Goal: Task Accomplishment & Management: Use online tool/utility

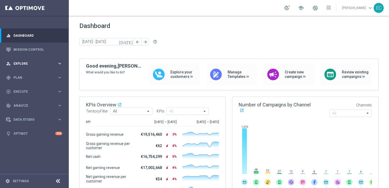
click at [29, 65] on span "Explore" at bounding box center [35, 63] width 44 height 3
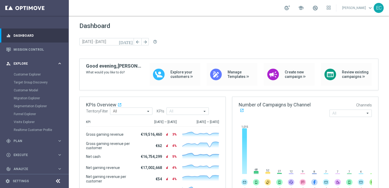
click at [52, 65] on span "Explore" at bounding box center [35, 63] width 44 height 3
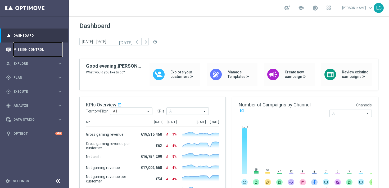
click at [49, 54] on link "Mission Control" at bounding box center [37, 50] width 49 height 14
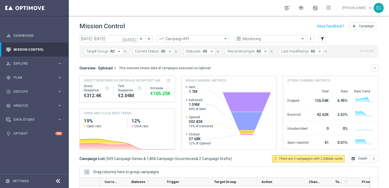
click at [134, 40] on icon "today" at bounding box center [130, 39] width 14 height 5
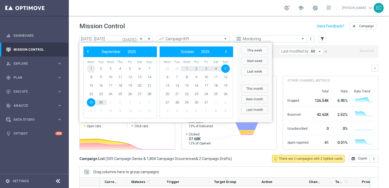
click at [92, 68] on span "1" at bounding box center [91, 69] width 8 height 8
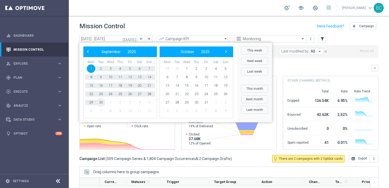
click at [102, 101] on span "30" at bounding box center [101, 102] width 8 height 8
type input "01 Sep 2025 - 30 Sep 2025"
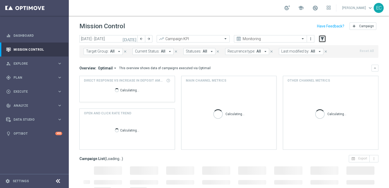
click at [325, 39] on button "filter_alt" at bounding box center [322, 38] width 7 height 7
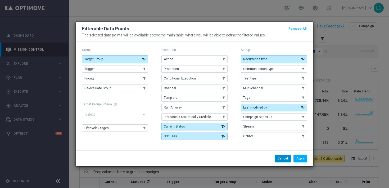
click at [288, 161] on button "Cancel" at bounding box center [283, 158] width 16 height 7
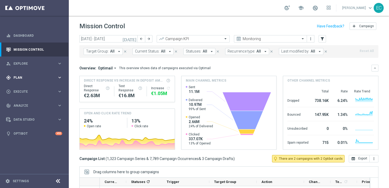
click at [44, 77] on span "Plan" at bounding box center [35, 77] width 44 height 3
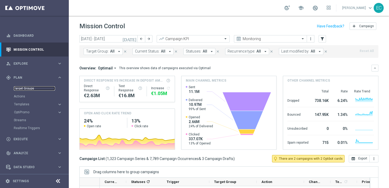
click at [29, 88] on link "Target Groups" at bounding box center [34, 89] width 41 height 4
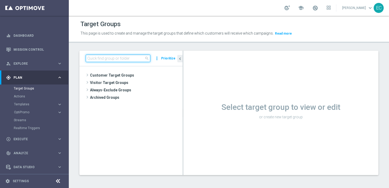
click at [126, 61] on input at bounding box center [118, 58] width 65 height 7
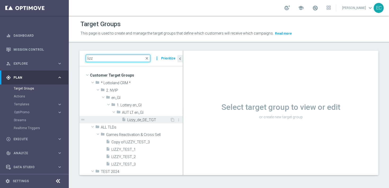
type input "lizz"
click at [155, 119] on span "Lizzy_de_DE_TGT" at bounding box center [148, 120] width 43 height 4
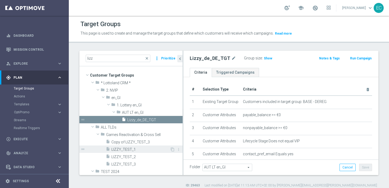
click at [140, 147] on div "insert_drive_file LIZZY_TEST_1" at bounding box center [138, 149] width 64 height 7
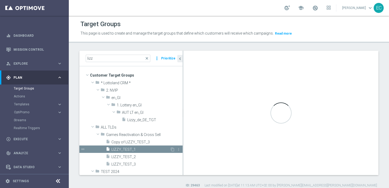
type input "Games Reactivation & Cross Sell"
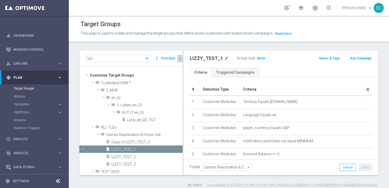
click at [180, 58] on icon "chevron_left" at bounding box center [180, 58] width 5 height 5
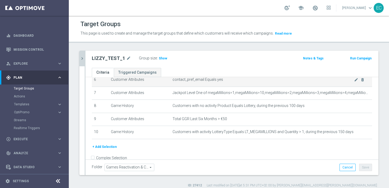
scroll to position [88, 0]
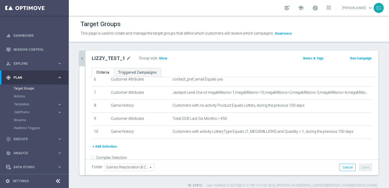
click at [103, 146] on button "+ Add Selection" at bounding box center [104, 147] width 25 height 6
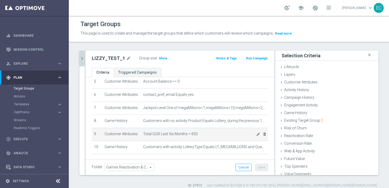
scroll to position [80, 0]
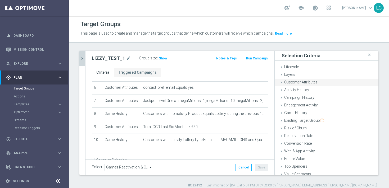
click at [318, 82] on div "Customer Attributes done" at bounding box center [326, 83] width 103 height 8
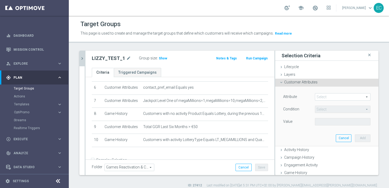
click at [327, 99] on span at bounding box center [342, 97] width 55 height 7
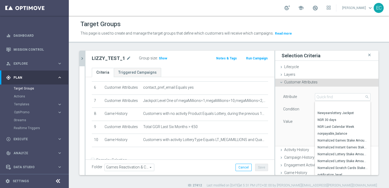
scroll to position [1549, 0]
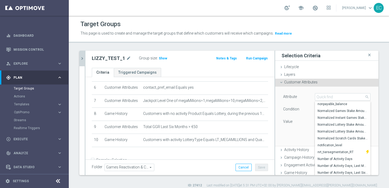
click at [304, 107] on div "Condition" at bounding box center [295, 110] width 32 height 8
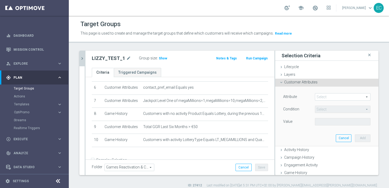
click at [308, 82] on span "Customer Attributes" at bounding box center [300, 82] width 33 height 4
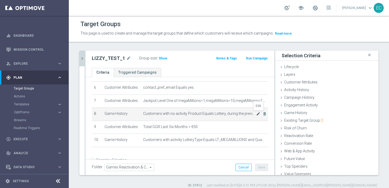
click at [257, 114] on icon "mode_edit" at bounding box center [258, 114] width 4 height 4
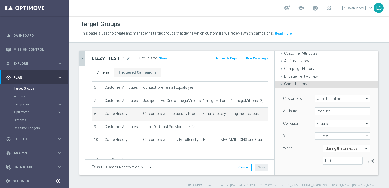
scroll to position [30, 0]
click at [329, 98] on span "who did not bet" at bounding box center [342, 97] width 55 height 7
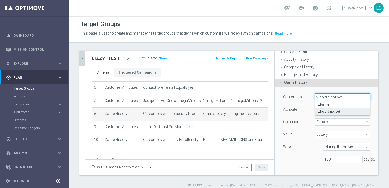
click at [301, 101] on div "Customers" at bounding box center [295, 98] width 32 height 8
click at [336, 134] on span "Lottery" at bounding box center [342, 134] width 55 height 7
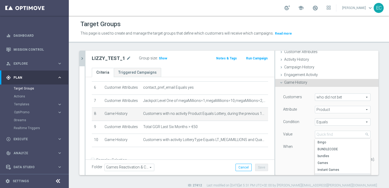
scroll to position [38, 0]
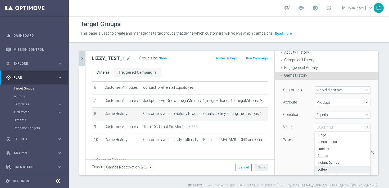
click at [298, 119] on div "Condition" at bounding box center [295, 115] width 32 height 8
click at [336, 109] on div "Customers who did not bet who did not bet arrow_drop_down search Attribute Prod…" at bounding box center [326, 124] width 87 height 74
click at [337, 114] on span "Equals" at bounding box center [342, 115] width 55 height 7
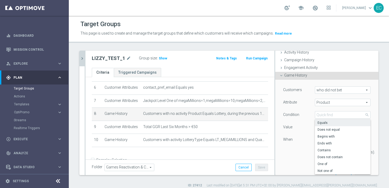
scroll to position [70, 0]
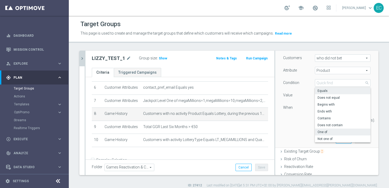
click at [330, 131] on span "One of" at bounding box center [343, 132] width 50 height 4
type input "One of"
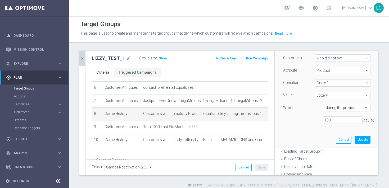
click at [342, 96] on span "Lottery" at bounding box center [342, 95] width 55 height 7
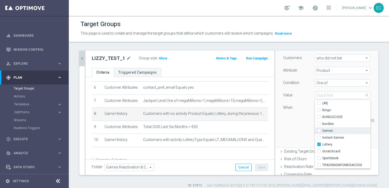
click at [343, 130] on span "Games" at bounding box center [346, 131] width 48 height 4
click at [322, 130] on input "Games" at bounding box center [320, 130] width 3 height 3
checkbox input "true"
type input "Selected 2 of 9"
click at [292, 123] on div "100 day(s)." at bounding box center [326, 121] width 95 height 8
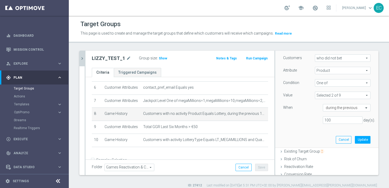
click at [339, 73] on span "Product" at bounding box center [342, 70] width 55 height 7
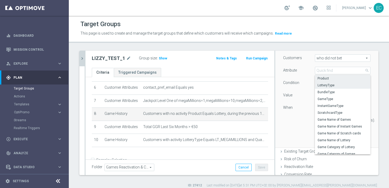
click at [337, 85] on span "LotteryType" at bounding box center [343, 85] width 50 height 4
type input "LotteryType"
type input "Equals"
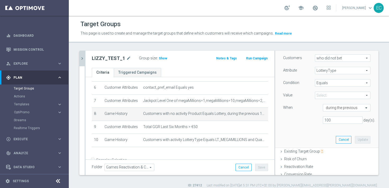
click at [342, 70] on span "LotteryType" at bounding box center [342, 70] width 55 height 7
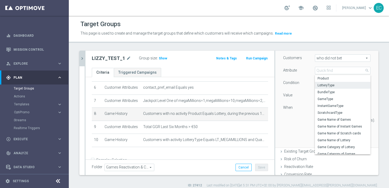
click at [285, 102] on div "Customers who did not bet who did not bet arrow_drop_down search Attribute Lott…" at bounding box center [326, 92] width 87 height 74
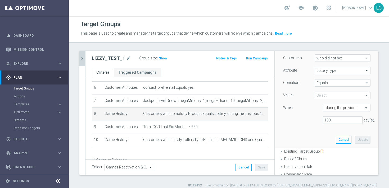
click at [330, 94] on span at bounding box center [342, 95] width 55 height 7
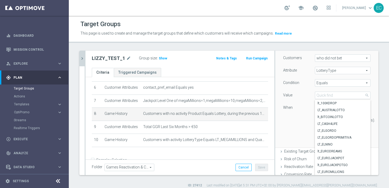
click at [338, 71] on span "LotteryType" at bounding box center [342, 70] width 55 height 7
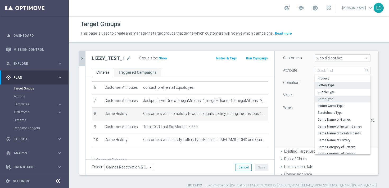
click at [337, 99] on span "GameType" at bounding box center [343, 99] width 50 height 4
type input "GameType"
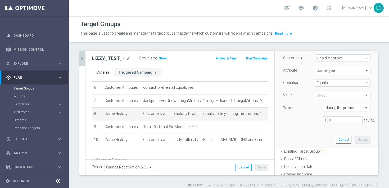
click at [341, 94] on span at bounding box center [342, 95] width 55 height 7
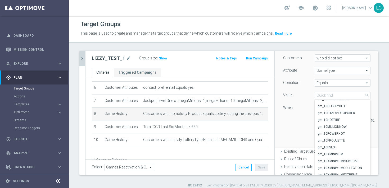
scroll to position [178, 0]
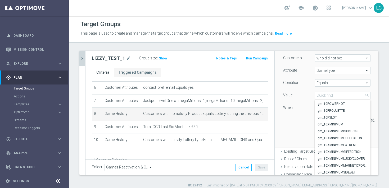
click at [340, 73] on span "GameType" at bounding box center [342, 70] width 55 height 7
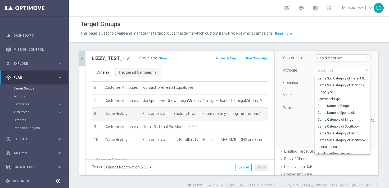
scroll to position [109, 0]
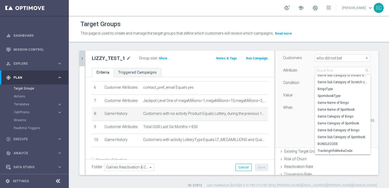
click at [294, 115] on div "Customers who did not bet who did not bet arrow_drop_down search Attribute Game…" at bounding box center [326, 92] width 87 height 74
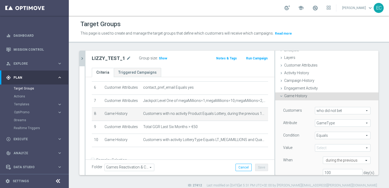
scroll to position [16, 0]
click at [300, 98] on span "Game History" at bounding box center [295, 97] width 23 height 4
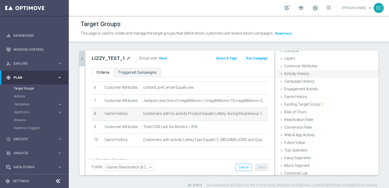
click at [308, 76] on span "Activity History" at bounding box center [296, 74] width 25 height 4
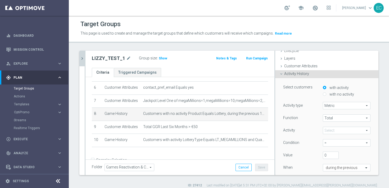
click at [338, 95] on label "with no activity" at bounding box center [341, 94] width 26 height 5
click at [326, 95] on input "with no activity" at bounding box center [324, 94] width 3 height 3
radio input "true"
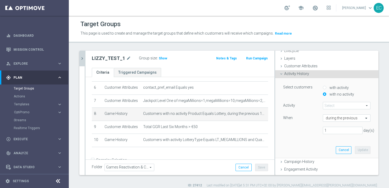
click at [333, 88] on label "with activity" at bounding box center [338, 87] width 21 height 5
click at [326, 88] on input "with activity" at bounding box center [324, 87] width 3 height 3
radio input "true"
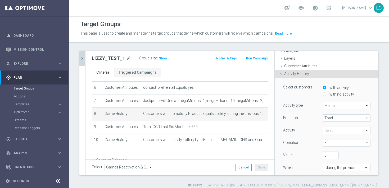
click at [340, 104] on span "Metric" at bounding box center [346, 105] width 47 height 7
click at [303, 125] on div "Function Total Total arrow_drop_down search Activity Select arrow_drop_down sea…" at bounding box center [326, 152] width 87 height 74
click at [334, 122] on div "Total Total arrow_drop_down search" at bounding box center [347, 118] width 48 height 7
click at [339, 119] on span "Total" at bounding box center [346, 118] width 47 height 7
click at [335, 128] on span at bounding box center [346, 130] width 47 height 7
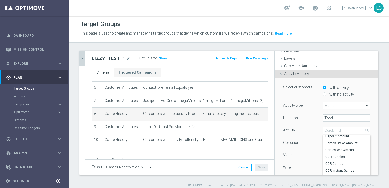
scroll to position [21, 0]
click at [346, 139] on label "Deposit Amount" at bounding box center [347, 137] width 48 height 7
type input "Deposit Amount"
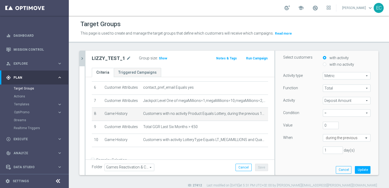
scroll to position [48, 0]
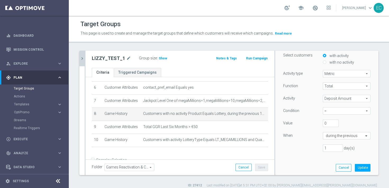
click at [83, 54] on button "chevron_right" at bounding box center [81, 59] width 5 height 16
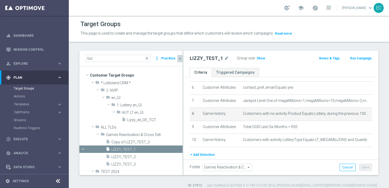
scroll to position [24, 0]
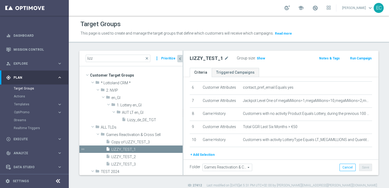
click at [181, 59] on icon "chevron_left" at bounding box center [180, 58] width 5 height 5
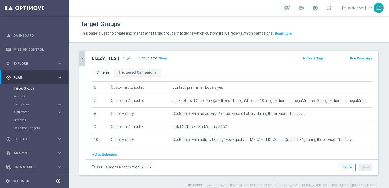
click at [110, 155] on button "+ Add Selection" at bounding box center [104, 155] width 25 height 6
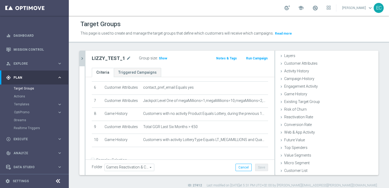
scroll to position [19, 0]
click at [82, 57] on icon "chevron_right" at bounding box center [82, 58] width 5 height 5
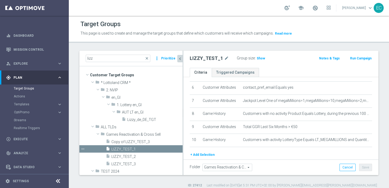
scroll to position [0, 0]
click at [238, 74] on link "Triggered Campaigns" at bounding box center [235, 72] width 47 height 9
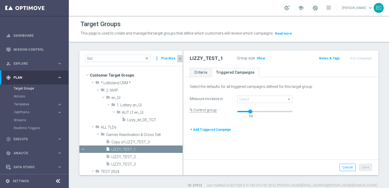
click at [274, 101] on span at bounding box center [265, 99] width 55 height 7
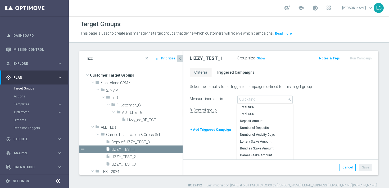
click at [256, 89] on div "Select the defaults for all triggered campaigns defined for this target group:" at bounding box center [281, 87] width 190 height 4
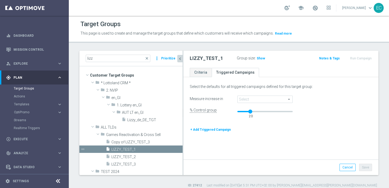
click at [257, 101] on span at bounding box center [265, 99] width 55 height 7
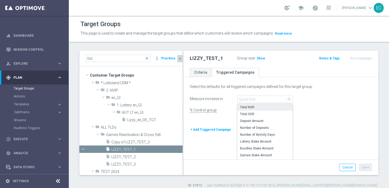
click at [258, 108] on span "Total NGR" at bounding box center [265, 107] width 50 height 4
type input "Total NGR"
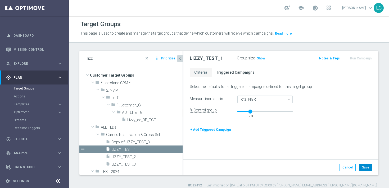
click at [369, 167] on button "Save" at bounding box center [365, 167] width 13 height 7
click at [202, 74] on link "Criteria" at bounding box center [201, 72] width 22 height 9
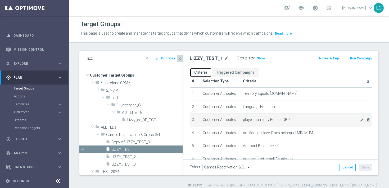
scroll to position [0, 0]
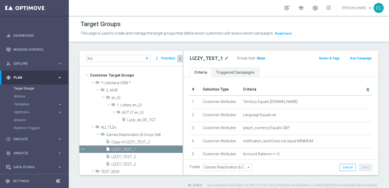
click at [258, 59] on span "Show" at bounding box center [261, 59] width 8 height 4
click at [257, 58] on span "3" at bounding box center [258, 59] width 3 height 5
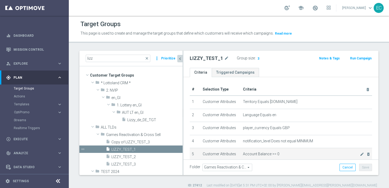
scroll to position [97, 0]
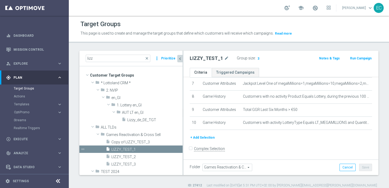
click at [208, 137] on button "+ Add Selection" at bounding box center [202, 138] width 25 height 6
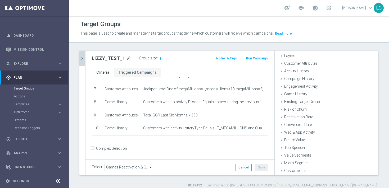
scroll to position [19, 0]
click at [319, 63] on div "Customer Attributes done" at bounding box center [326, 64] width 103 height 8
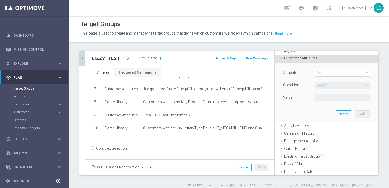
scroll to position [22, 0]
click at [323, 75] on span at bounding box center [342, 74] width 55 height 7
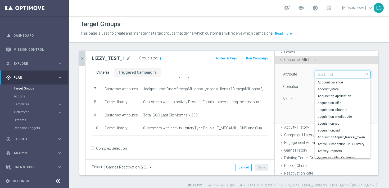
click at [325, 75] on input "search" at bounding box center [343, 74] width 56 height 7
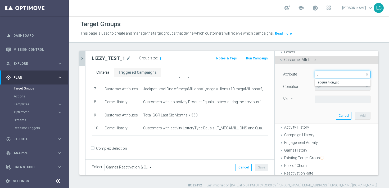
type input "p"
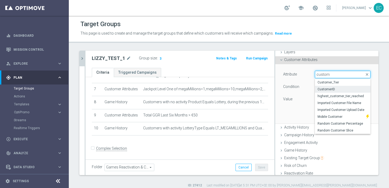
type input "custom"
click at [331, 91] on span "CustomerID" at bounding box center [343, 89] width 50 height 4
type input "CustomerID"
type input "Equals"
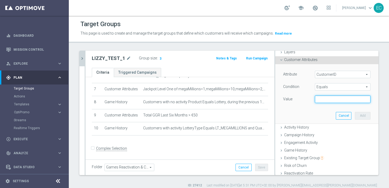
click at [338, 100] on input "text" at bounding box center [343, 99] width 56 height 7
paste input "225198935"
type input "225198935"
click at [362, 116] on button "Add" at bounding box center [363, 115] width 16 height 7
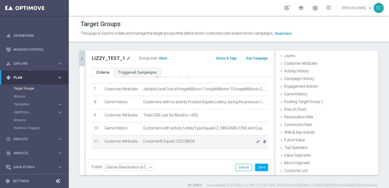
scroll to position [105, 0]
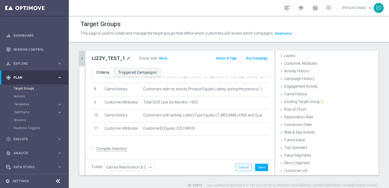
click at [93, 147] on input "Complex Selection" at bounding box center [93, 149] width 3 height 7
checkbox input "true"
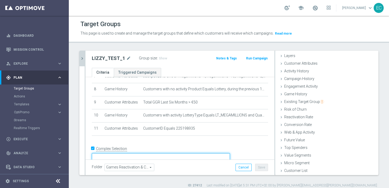
click at [137, 154] on textarea at bounding box center [161, 158] width 138 height 9
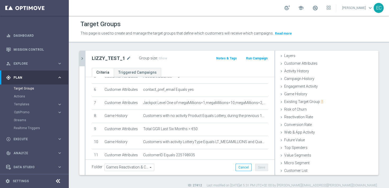
scroll to position [105, 0]
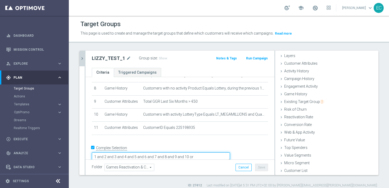
click at [133, 153] on textarea "1 and 2 and 3 and 4 and 5 and 6 and 7 and 8 and 9 and 10 or" at bounding box center [161, 157] width 138 height 9
click at [226, 153] on textarea "(1 and 2 and 3 and 4 and 5 and 6 and 7 and 8 and 9 and 10 or" at bounding box center [161, 157] width 138 height 9
click at [230, 153] on textarea "(1 and 2 and 3 and 4 and 5 and 6 and 7 and 8 and 9 and 10) or" at bounding box center [161, 157] width 138 height 9
type textarea "(1 and 2 and 3 and 4 and 5 and 6 and 7 and 8 and 9 and 10) or 11"
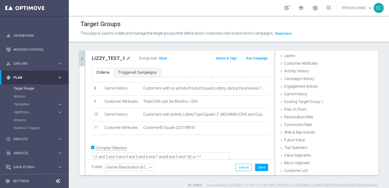
click at [249, 142] on div "+ Add Selection" at bounding box center [180, 142] width 184 height 4
click at [245, 167] on button "Cancel" at bounding box center [244, 167] width 16 height 7
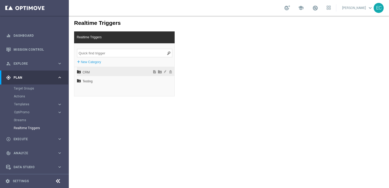
click at [128, 74] on span "CRM" at bounding box center [112, 72] width 58 height 9
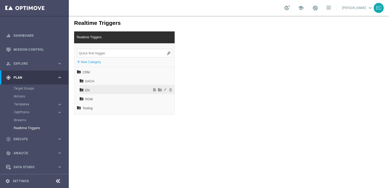
click at [92, 90] on span "EN" at bounding box center [113, 90] width 57 height 9
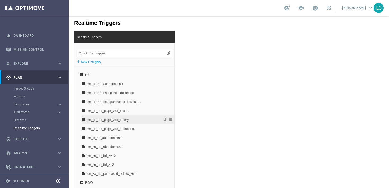
scroll to position [17, 0]
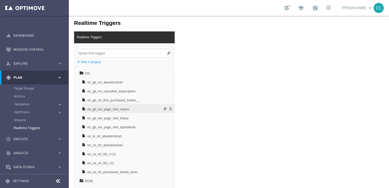
click at [129, 111] on span "en_gb_set_page_visit_casino" at bounding box center [114, 109] width 55 height 9
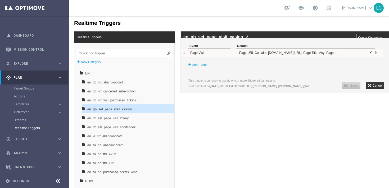
click at [370, 54] on span at bounding box center [370, 52] width 3 height 3
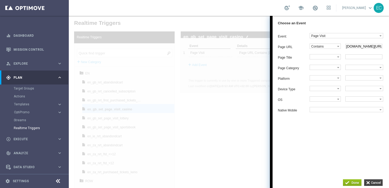
click at [375, 180] on input "button" at bounding box center [373, 183] width 19 height 7
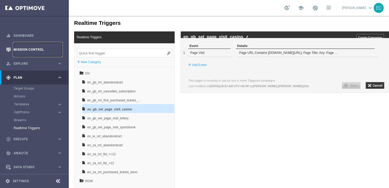
click at [36, 51] on link "Mission Control" at bounding box center [37, 50] width 49 height 14
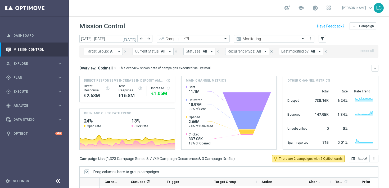
click at [135, 36] on button "[DATE]" at bounding box center [130, 39] width 16 height 8
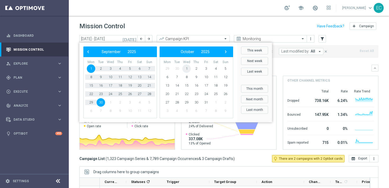
click at [186, 67] on span "1" at bounding box center [186, 69] width 8 height 8
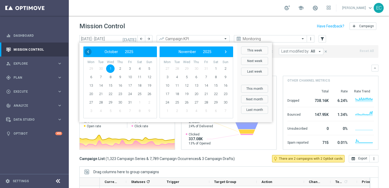
click at [90, 53] on span "‹" at bounding box center [88, 51] width 7 height 7
click at [120, 93] on span "25" at bounding box center [120, 94] width 8 height 8
click at [100, 102] on span "30" at bounding box center [101, 102] width 8 height 8
type input "25 Sep 2025 - 30 Sep 2025"
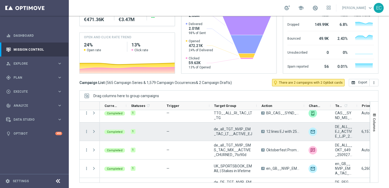
scroll to position [395, 0]
click at [85, 132] on icon "more_vert" at bounding box center [86, 132] width 5 height 5
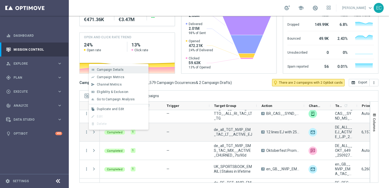
click at [122, 70] on span "Campaign Details" at bounding box center [110, 70] width 27 height 4
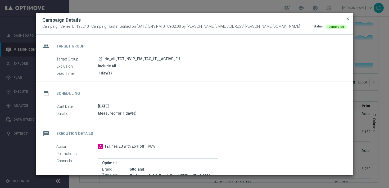
click at [347, 18] on span "close" at bounding box center [348, 19] width 4 height 4
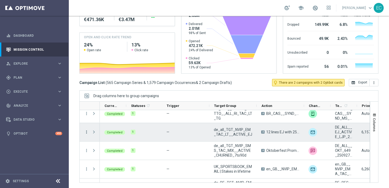
click at [86, 132] on icon "more_vert" at bounding box center [86, 132] width 5 height 5
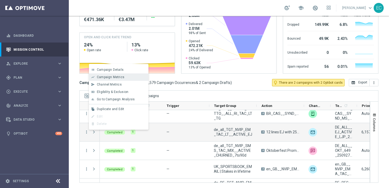
click at [123, 79] on div "show_chart Campaign Metrics" at bounding box center [119, 77] width 60 height 7
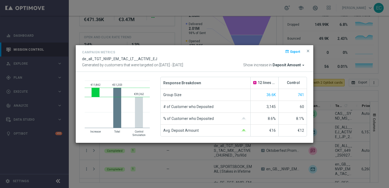
click at [292, 67] on span "Deposit Amount" at bounding box center [287, 65] width 28 height 5
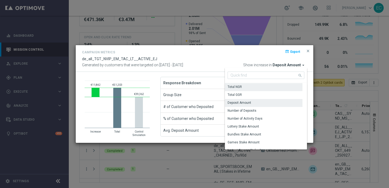
click at [276, 89] on div "Total NGR" at bounding box center [264, 86] width 78 height 7
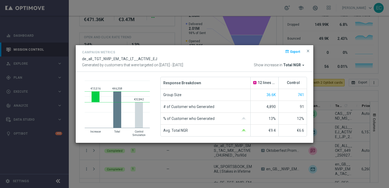
drag, startPoint x: 157, startPoint y: 65, endPoint x: 212, endPoint y: 64, distance: 55.1
click at [212, 64] on div "Generated by customers that were targeted on 25 Sep 2025 - 30 Sep 2025 Show inc…" at bounding box center [194, 65] width 233 height 5
click at [202, 65] on div "Generated by customers that were targeted on 25 Sep 2025 - 30 Sep 2025 Show inc…" at bounding box center [194, 65] width 233 height 5
drag, startPoint x: 159, startPoint y: 65, endPoint x: 196, endPoint y: 67, distance: 37.7
click at [183, 67] on div "Generated by customers that were targeted on 25 Sep 2025 - 30 Sep 2025" at bounding box center [132, 65] width 101 height 5
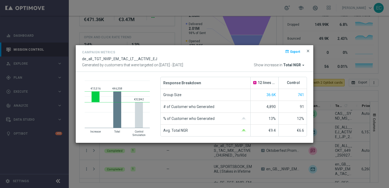
click at [308, 52] on span "close" at bounding box center [308, 51] width 4 height 4
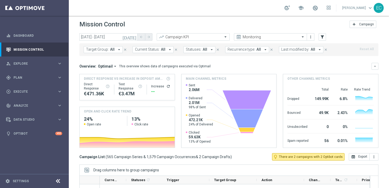
scroll to position [0, 0]
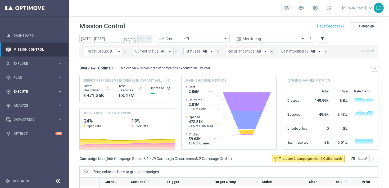
click at [35, 91] on span "Execute" at bounding box center [35, 91] width 44 height 3
click at [43, 81] on div "gps_fixed Plan keyboard_arrow_right" at bounding box center [34, 78] width 68 height 14
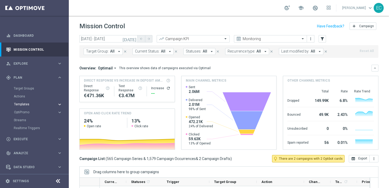
click at [37, 105] on span "Templates" at bounding box center [33, 104] width 38 height 3
click at [46, 78] on span "Plan" at bounding box center [35, 77] width 44 height 3
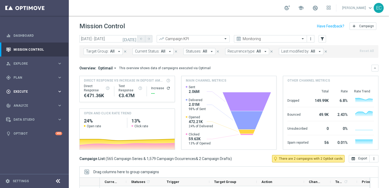
click at [44, 92] on span "Execute" at bounding box center [35, 91] width 44 height 3
click at [44, 100] on div "track_changes Analyze keyboard_arrow_right" at bounding box center [34, 106] width 68 height 14
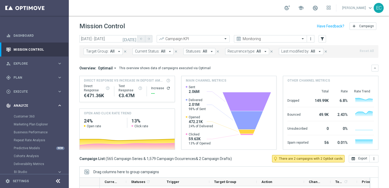
click at [40, 105] on span "Analyze" at bounding box center [35, 105] width 44 height 3
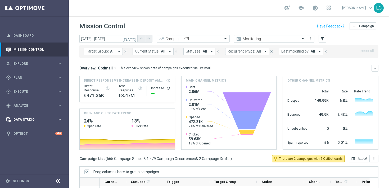
click at [39, 121] on div "Data Studio" at bounding box center [31, 120] width 51 height 5
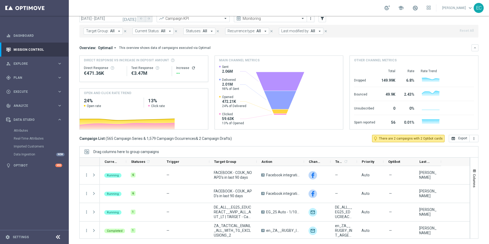
scroll to position [20, 0]
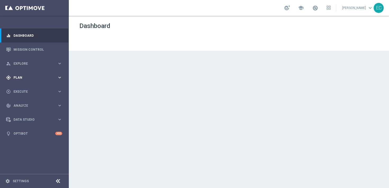
click at [49, 79] on div "gps_fixed Plan" at bounding box center [31, 77] width 51 height 5
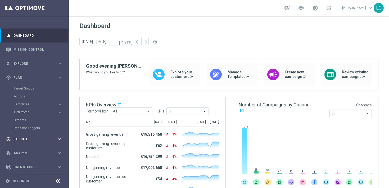
click at [30, 137] on div "play_circle_outline Execute keyboard_arrow_right" at bounding box center [34, 139] width 68 height 14
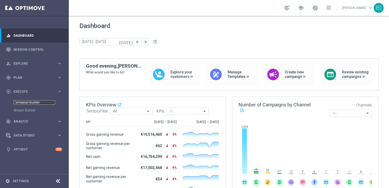
click at [35, 102] on link "Campaign Builder" at bounding box center [34, 103] width 41 height 4
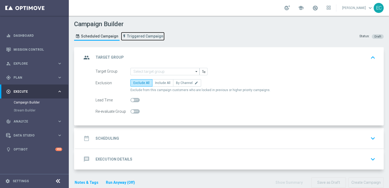
click at [141, 39] on link "Triggered Campaign" at bounding box center [143, 36] width 44 height 9
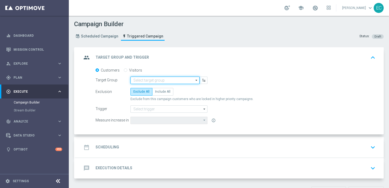
click at [143, 82] on input at bounding box center [164, 80] width 69 height 7
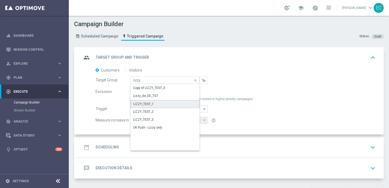
click at [156, 107] on div "LIZZY_TEST_1" at bounding box center [164, 104] width 69 height 8
type input "LIZZY_TEST_1"
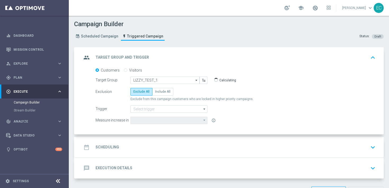
type input "Deposit Amount"
click at [155, 110] on input at bounding box center [168, 109] width 77 height 7
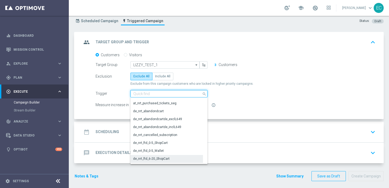
scroll to position [16, 0]
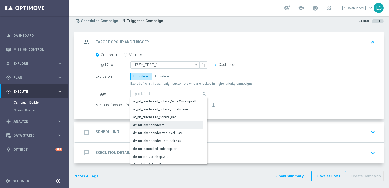
click at [166, 124] on div "de_nrt_abandondcart" at bounding box center [166, 125] width 73 height 7
type input "de_nrt_abandondcart"
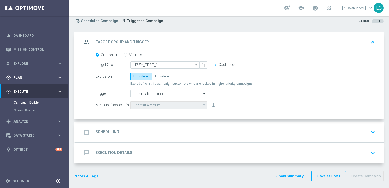
click at [40, 83] on div "gps_fixed Plan keyboard_arrow_right" at bounding box center [34, 78] width 68 height 14
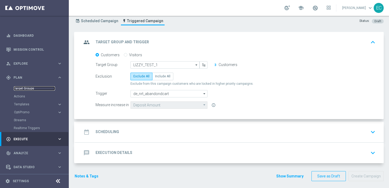
click at [31, 90] on link "Target Groups" at bounding box center [34, 89] width 41 height 4
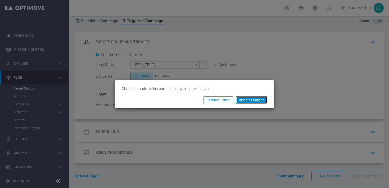
click at [260, 101] on button "Discard Changes" at bounding box center [251, 100] width 31 height 7
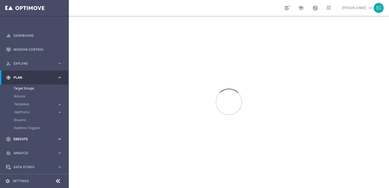
click at [29, 138] on span "Execute" at bounding box center [35, 139] width 44 height 3
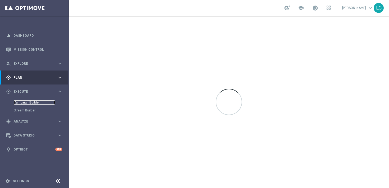
click at [36, 102] on link "Campaign Builder" at bounding box center [34, 103] width 41 height 4
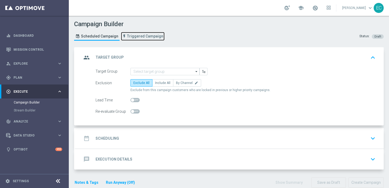
click at [137, 38] on span "Triggered Campaign" at bounding box center [145, 36] width 36 height 4
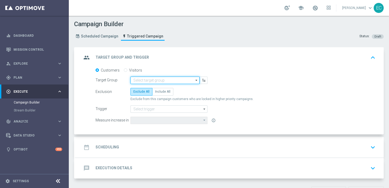
click at [146, 79] on input at bounding box center [164, 80] width 69 height 7
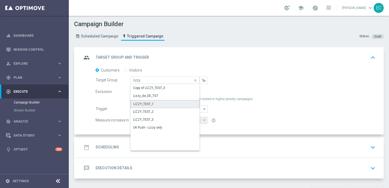
click at [151, 104] on div "LIZZY_TEST_1" at bounding box center [143, 104] width 20 height 5
type input "LIZZY_TEST_1"
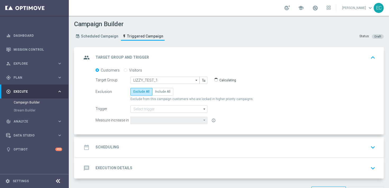
type input "Total NGR"
click at [41, 65] on span "Explore" at bounding box center [35, 63] width 44 height 3
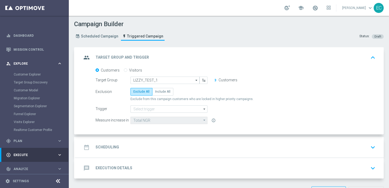
click at [40, 65] on div "person_search Explore" at bounding box center [31, 63] width 51 height 5
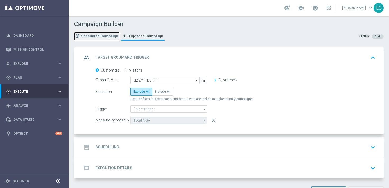
click at [96, 34] on span "Scheduled Campaign" at bounding box center [99, 36] width 37 height 4
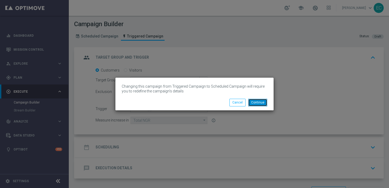
click at [260, 104] on button "Continue" at bounding box center [257, 102] width 19 height 7
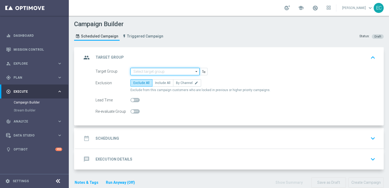
click at [169, 72] on input at bounding box center [164, 71] width 69 height 7
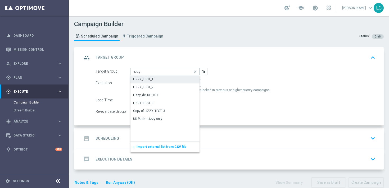
click at [166, 82] on div "LIZZY_TEST_1" at bounding box center [164, 79] width 69 height 7
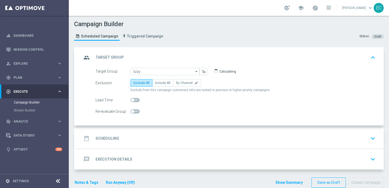
type input "LIZZY_TEST_1"
click at [166, 82] on span "Include All" at bounding box center [162, 83] width 15 height 4
click at [159, 82] on input "Include All" at bounding box center [156, 83] width 3 height 3
radio input "true"
click at [153, 143] on div "date_range Scheduling keyboard_arrow_down" at bounding box center [230, 139] width 296 height 10
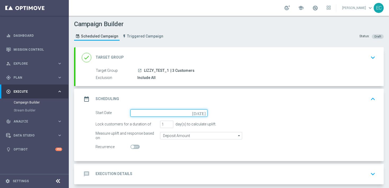
click at [174, 113] on input at bounding box center [168, 113] width 77 height 7
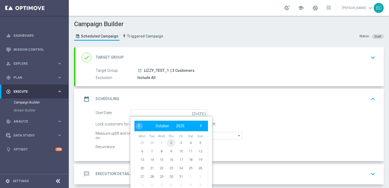
click at [170, 143] on span "2" at bounding box center [171, 143] width 8 height 8
type input "02 Oct 2025"
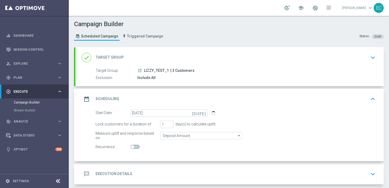
scroll to position [25, 0]
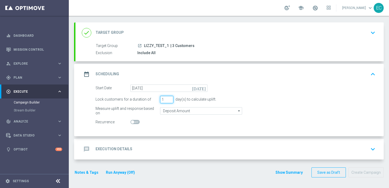
click at [165, 100] on input "1" at bounding box center [166, 99] width 13 height 7
type input "3"
click at [173, 126] on div at bounding box center [168, 122] width 77 height 7
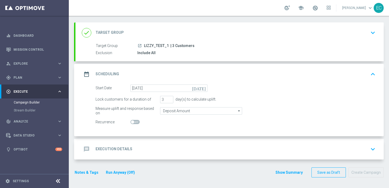
click at [172, 152] on div "message Execution Details keyboard_arrow_down" at bounding box center [230, 150] width 296 height 10
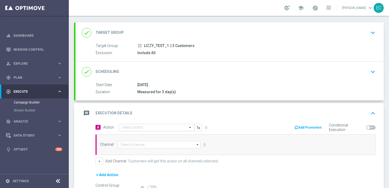
click at [173, 128] on input "text" at bounding box center [151, 128] width 59 height 4
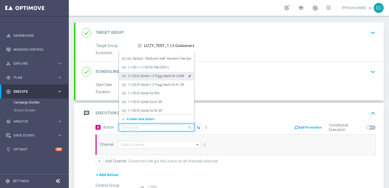
scroll to position [512, 0]
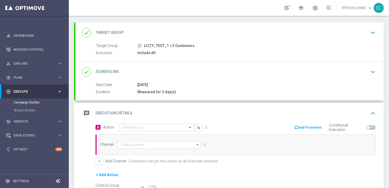
click at [203, 114] on div "message Execution Details keyboard_arrow_up" at bounding box center [230, 114] width 296 height 10
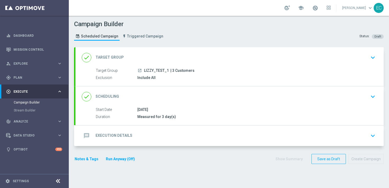
scroll to position [0, 0]
click at [191, 101] on div "done Scheduling keyboard_arrow_down" at bounding box center [230, 97] width 296 height 10
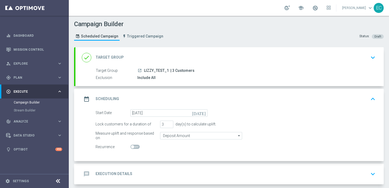
click at [135, 149] on span at bounding box center [134, 147] width 9 height 4
click at [135, 149] on input "checkbox" at bounding box center [134, 147] width 9 height 4
checkbox input "true"
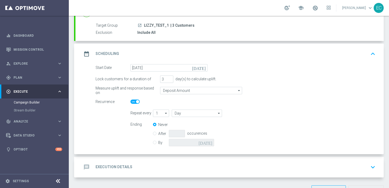
scroll to position [46, 0]
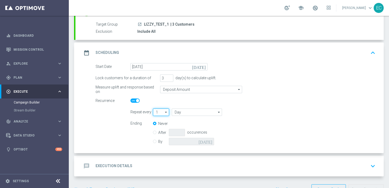
click at [161, 113] on input "1" at bounding box center [161, 112] width 16 height 7
click at [170, 101] on switch at bounding box center [168, 101] width 77 height 4
type input "1"
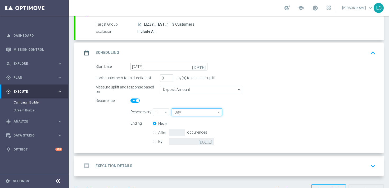
click at [182, 112] on input "Day" at bounding box center [197, 112] width 50 height 7
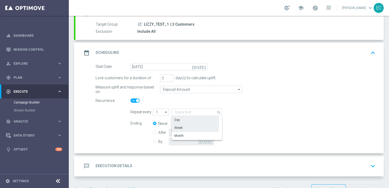
click at [185, 126] on div "Week" at bounding box center [195, 127] width 47 height 7
type input "Week"
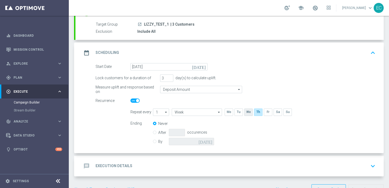
click at [252, 113] on input "checkbox" at bounding box center [248, 112] width 8 height 7
checkbox input "true"
click at [238, 113] on input "checkbox" at bounding box center [238, 112] width 8 height 7
click at [238, 112] on input "checkbox" at bounding box center [238, 112] width 8 height 7
checkbox input "false"
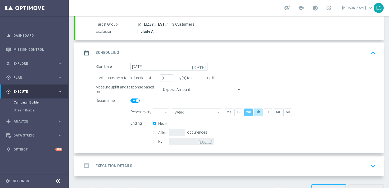
click at [249, 113] on input "checkbox" at bounding box center [248, 112] width 8 height 7
checkbox input "false"
click at [258, 114] on input "checkbox" at bounding box center [258, 112] width 8 height 7
checkbox input "false"
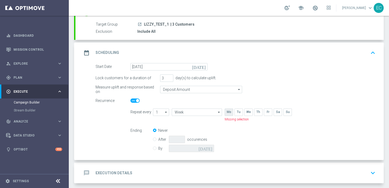
click at [233, 113] on input "checkbox" at bounding box center [229, 112] width 8 height 7
checkbox input "true"
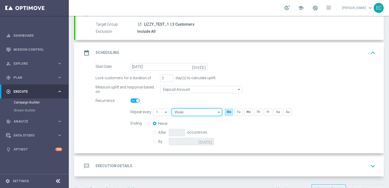
click at [191, 109] on input "Week" at bounding box center [197, 112] width 50 height 7
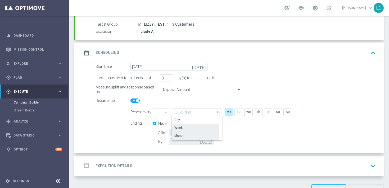
click at [191, 137] on div "Month" at bounding box center [195, 135] width 47 height 7
type input "Month"
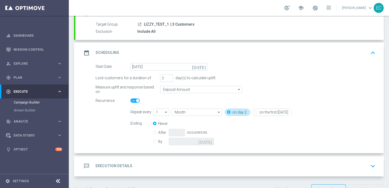
click at [155, 133] on input "After" at bounding box center [154, 131] width 3 height 3
radio input "true"
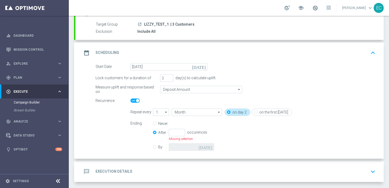
click at [158, 147] on div "By today" at bounding box center [186, 147] width 67 height 7
click at [155, 123] on input "Never" at bounding box center [154, 124] width 3 height 3
radio input "true"
radio input "false"
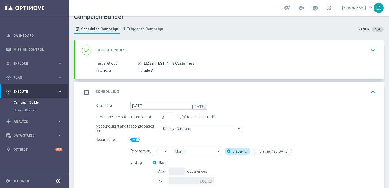
scroll to position [63, 0]
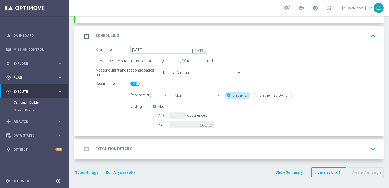
click at [35, 79] on div "gps_fixed Plan" at bounding box center [31, 77] width 51 height 5
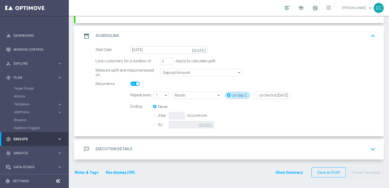
click at [308, 34] on div "date_range Scheduling keyboard_arrow_up" at bounding box center [230, 36] width 296 height 10
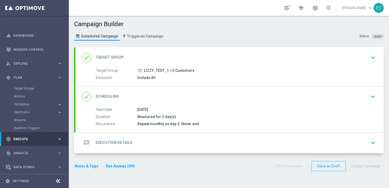
scroll to position [0, 0]
click at [221, 148] on div "message Execution Details keyboard_arrow_down" at bounding box center [229, 143] width 308 height 21
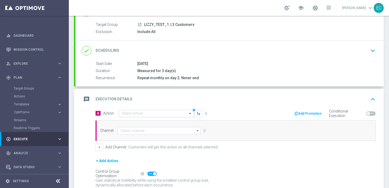
scroll to position [51, 0]
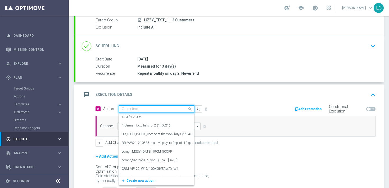
click at [167, 111] on input "text" at bounding box center [151, 109] width 59 height 4
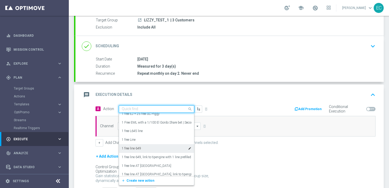
scroll to position [1423, 0]
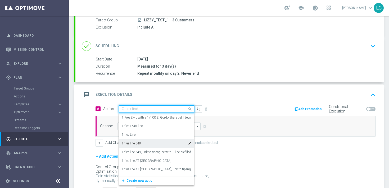
click at [159, 146] on div "1 free line 649 edit" at bounding box center [157, 143] width 70 height 9
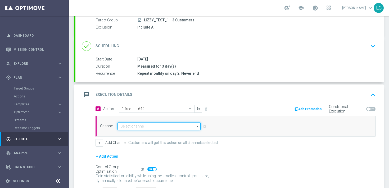
click at [160, 129] on input at bounding box center [159, 126] width 83 height 7
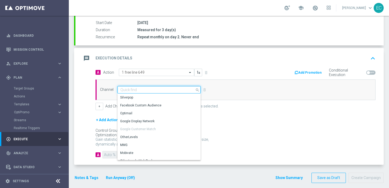
scroll to position [87, 0]
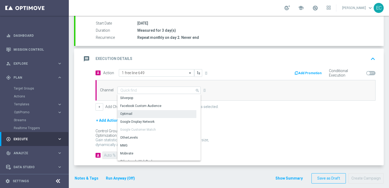
click at [152, 115] on div "Optimail" at bounding box center [157, 113] width 79 height 7
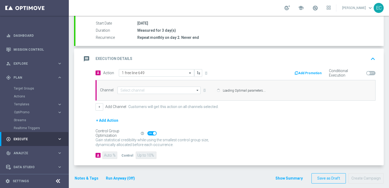
type input "Optimail"
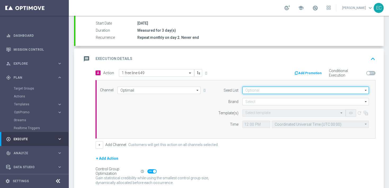
click at [259, 91] on input at bounding box center [305, 90] width 127 height 7
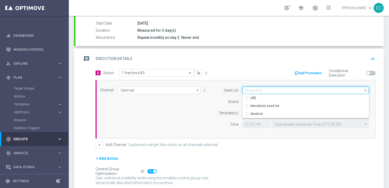
click at [259, 91] on input at bounding box center [305, 90] width 127 height 7
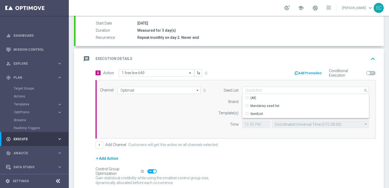
click at [261, 81] on div "Channel Optimail Optimail arrow_drop_down Show Selected 1 of 26 Silverpop" at bounding box center [236, 109] width 280 height 59
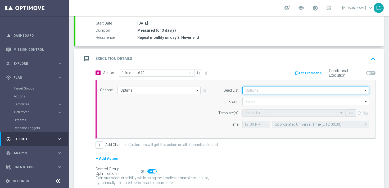
click at [261, 90] on input at bounding box center [305, 90] width 127 height 7
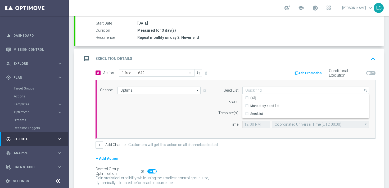
click at [261, 82] on div "Channel Optimail Optimail arrow_drop_down Show Selected 1 of 26 Silverpop" at bounding box center [236, 109] width 280 height 59
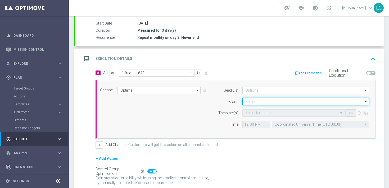
click at [260, 101] on input at bounding box center [305, 101] width 127 height 7
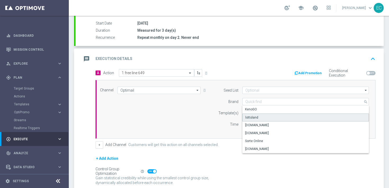
click at [263, 117] on div "lottoland" at bounding box center [305, 118] width 127 height 8
type input "lottoland"
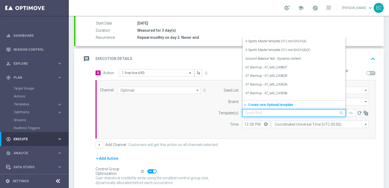
click at [267, 114] on input "text" at bounding box center [288, 113] width 87 height 4
click at [223, 106] on form "Seed List arrow_drop_down Show Selected 0 of 2 (All)" at bounding box center [292, 108] width 154 height 42
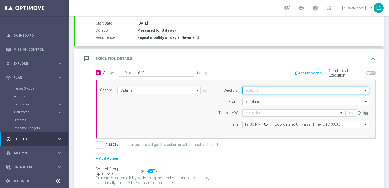
click at [259, 93] on input at bounding box center [305, 90] width 127 height 7
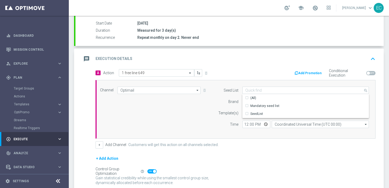
click at [232, 100] on label "Brand" at bounding box center [233, 102] width 10 height 4
click at [276, 112] on input "text" at bounding box center [288, 113] width 87 height 4
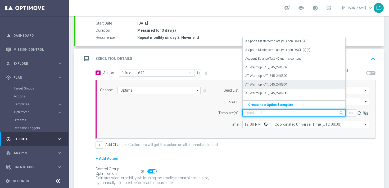
click at [287, 87] on div "AT Warmup - AT_645_240904" at bounding box center [293, 84] width 97 height 9
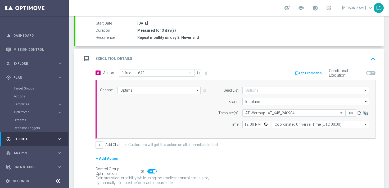
scroll to position [131, 0]
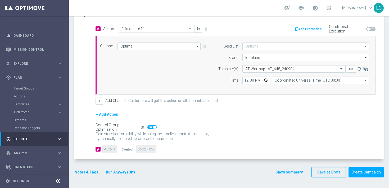
click at [370, 30] on span at bounding box center [370, 29] width 9 height 4
click at [370, 30] on input "checkbox" at bounding box center [370, 29] width 9 height 4
checkbox input "true"
click at [318, 29] on button "Add Promotion" at bounding box center [308, 29] width 29 height 6
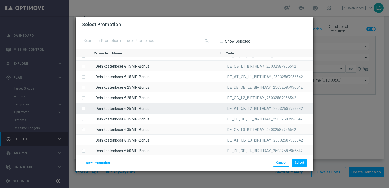
scroll to position [664, 0]
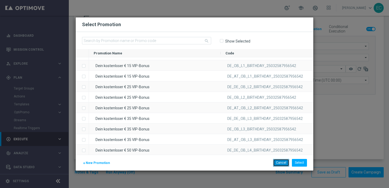
click at [280, 164] on button "Cancel" at bounding box center [281, 162] width 16 height 7
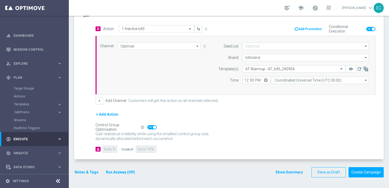
click at [152, 128] on span at bounding box center [151, 127] width 9 height 4
click at [152, 128] on input "checkbox" at bounding box center [151, 127] width 9 height 4
checkbox input "false"
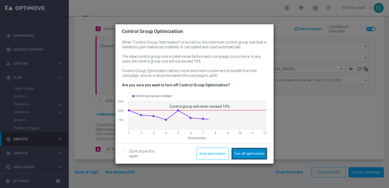
click at [253, 154] on button "Turn off optimization" at bounding box center [249, 154] width 36 height 12
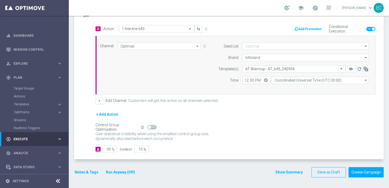
click at [91, 172] on button "Notes & Tags" at bounding box center [86, 172] width 25 height 7
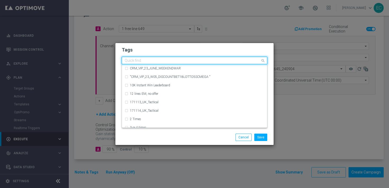
click at [183, 59] on input "text" at bounding box center [193, 61] width 136 height 4
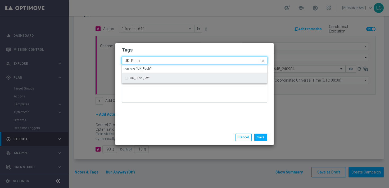
click at [156, 79] on div "UK_Push_Test" at bounding box center [197, 78] width 134 height 3
type input "UK_Push"
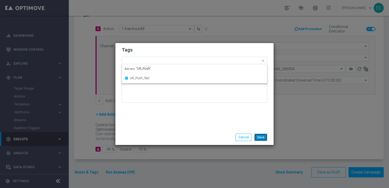
click at [259, 137] on button "Save" at bounding box center [260, 137] width 13 height 7
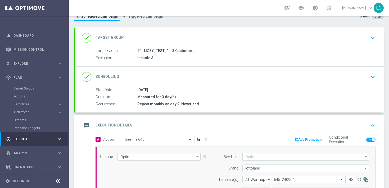
scroll to position [0, 0]
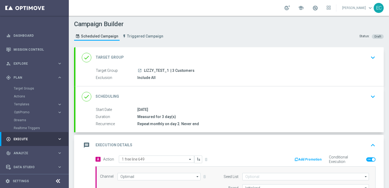
click at [148, 41] on div "Scheduled Campaign Triggered Campaign" at bounding box center [120, 36] width 92 height 14
click at [145, 35] on span "Triggered Campaign" at bounding box center [145, 36] width 36 height 4
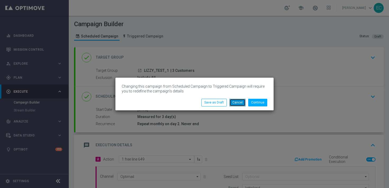
click at [239, 105] on button "Cancel" at bounding box center [237, 102] width 16 height 7
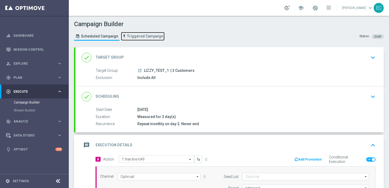
click at [146, 40] on link "Triggered Campaign" at bounding box center [143, 36] width 44 height 9
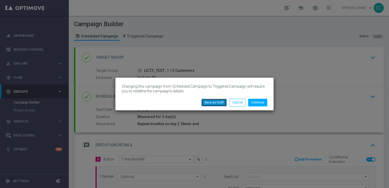
click at [208, 103] on button "Save as Draft" at bounding box center [213, 102] width 25 height 7
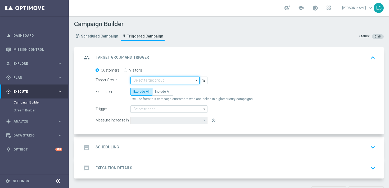
click at [152, 81] on input at bounding box center [164, 80] width 69 height 7
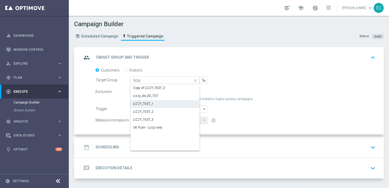
click at [152, 104] on div "LIZZY_TEST_1" at bounding box center [143, 104] width 20 height 5
type input "LIZZY_TEST_1"
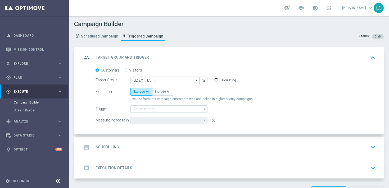
type input "Total NGR"
click at [165, 92] on span "Include All" at bounding box center [162, 92] width 15 height 4
click at [159, 92] on input "Include All" at bounding box center [156, 92] width 3 height 3
radio input "true"
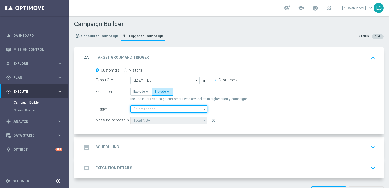
click at [165, 107] on input at bounding box center [168, 109] width 77 height 7
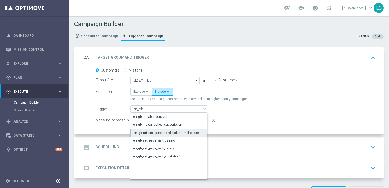
click at [180, 134] on div "en_gb_nrt_first_purchased_tickets_millionaire" at bounding box center [166, 133] width 66 height 5
type input "en_gb_nrt_first_purchased_tickets_millionaire"
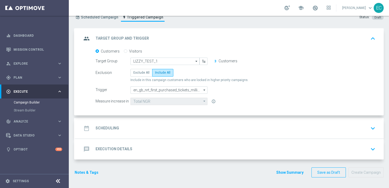
click at [180, 126] on div "date_range Scheduling keyboard_arrow_down" at bounding box center [230, 129] width 296 height 10
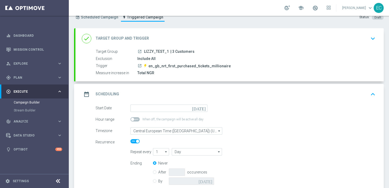
scroll to position [19, 0]
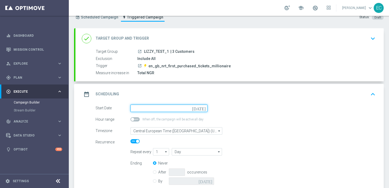
click at [180, 109] on input at bounding box center [168, 108] width 77 height 7
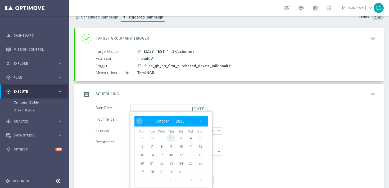
click at [172, 137] on span "2" at bounding box center [171, 138] width 8 height 8
type input "02 Oct 2025"
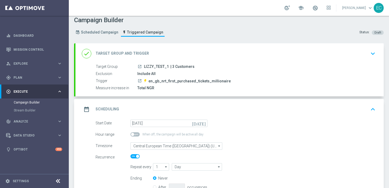
scroll to position [4, 0]
click at [216, 59] on div "done Target Group and Trigger keyboard_arrow_down" at bounding box center [229, 53] width 308 height 21
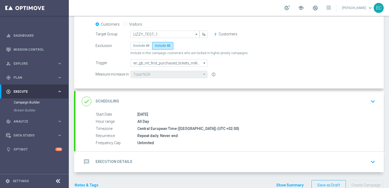
scroll to position [46, 0]
click at [225, 114] on div "02 Oct 2025" at bounding box center [255, 114] width 236 height 5
click at [225, 100] on div "done Scheduling keyboard_arrow_down" at bounding box center [230, 101] width 296 height 10
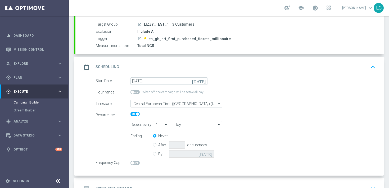
click at [136, 93] on span at bounding box center [134, 92] width 9 height 4
click at [136, 93] on input "checkbox" at bounding box center [134, 92] width 9 height 4
click at [136, 93] on span at bounding box center [137, 92] width 3 height 3
click at [136, 93] on input "checkbox" at bounding box center [134, 92] width 9 height 4
checkbox input "false"
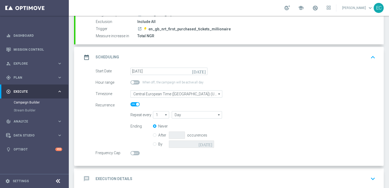
scroll to position [57, 0]
click at [134, 152] on span at bounding box center [134, 153] width 9 height 4
click at [134, 152] on input "checkbox" at bounding box center [134, 153] width 9 height 4
checkbox input "true"
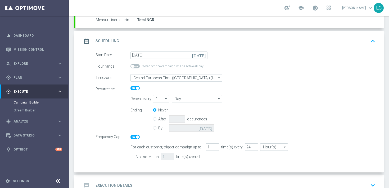
scroll to position [93, 0]
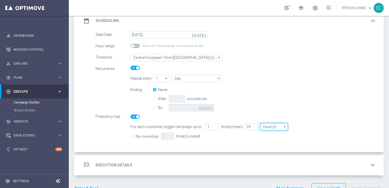
click at [269, 128] on input "Hour(s)" at bounding box center [274, 126] width 28 height 7
click at [276, 134] on div "Hour(s)" at bounding box center [274, 135] width 28 height 8
type input "Hour(s)"
click at [248, 125] on input "24" at bounding box center [251, 126] width 13 height 7
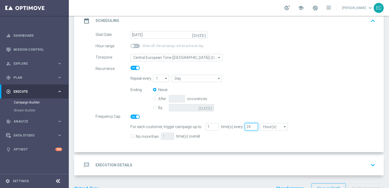
click at [248, 125] on input "24" at bounding box center [251, 126] width 13 height 7
click at [142, 136] on label "No more than" at bounding box center [147, 136] width 23 height 5
click at [134, 136] on input "No more than" at bounding box center [131, 137] width 3 height 3
click at [142, 136] on label "No more than" at bounding box center [147, 136] width 23 height 5
click at [134, 136] on input "No more than" at bounding box center [131, 137] width 3 height 3
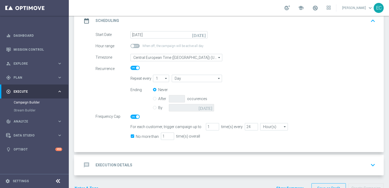
checkbox input "false"
click at [147, 167] on div "message Execution Details keyboard_arrow_down" at bounding box center [230, 165] width 296 height 10
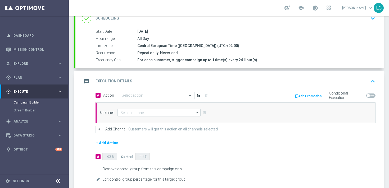
click at [166, 100] on div "A Action Select action delete_forever Add Promotion Conditional Execution" at bounding box center [236, 96] width 288 height 8
click at [167, 93] on div "Select action" at bounding box center [156, 95] width 75 height 7
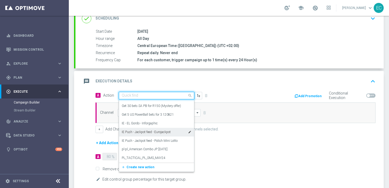
scroll to position [59, 0]
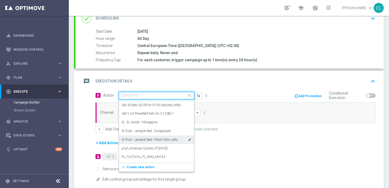
click at [146, 139] on label "IE Push - Jackpot feed - Polish Mini Lotto" at bounding box center [150, 140] width 56 height 4
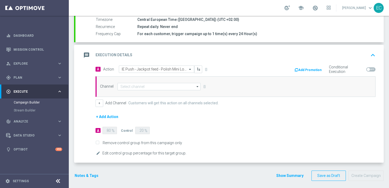
scroll to position [121, 0]
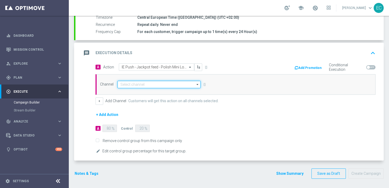
click at [159, 84] on input at bounding box center [159, 84] width 83 height 7
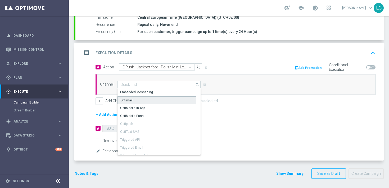
click at [154, 100] on div "Optimail" at bounding box center [157, 101] width 79 height 8
type input "Optimail"
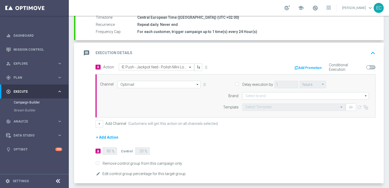
click at [257, 83] on label "Delay execution by" at bounding box center [257, 84] width 33 height 5
click at [239, 83] on input "Delay execution by" at bounding box center [236, 84] width 3 height 3
click at [255, 83] on label "Delay execution by" at bounding box center [257, 84] width 33 height 5
click at [239, 83] on input "Delay execution by" at bounding box center [236, 84] width 3 height 3
checkbox input "false"
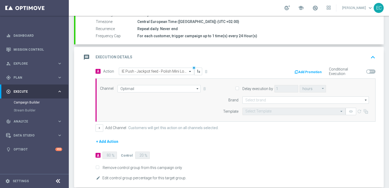
scroll to position [118, 0]
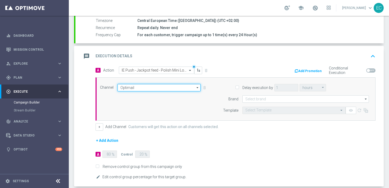
click at [184, 88] on input "Optimail" at bounding box center [159, 87] width 83 height 7
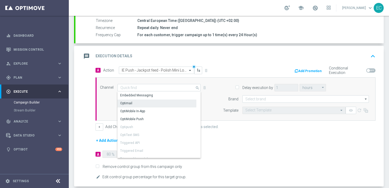
click at [220, 146] on form "A Action Select action IE Push - Jackpot feed - Polish Mini Lotto delete_foreve…" at bounding box center [236, 124] width 280 height 114
type input "Optimail"
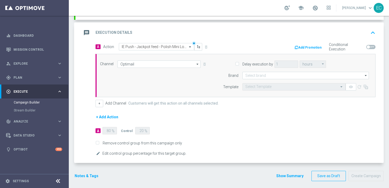
scroll to position [141, 0]
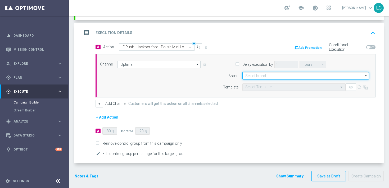
click at [287, 74] on input at bounding box center [305, 75] width 127 height 7
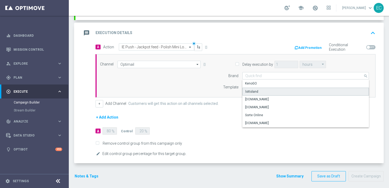
click at [279, 93] on div "lottoland" at bounding box center [305, 92] width 127 height 8
type input "lottoland"
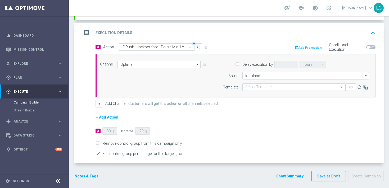
click at [288, 87] on input "text" at bounding box center [288, 87] width 87 height 4
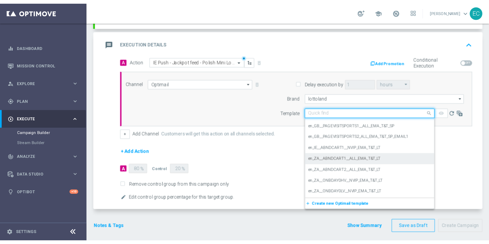
scroll to position [321, 0]
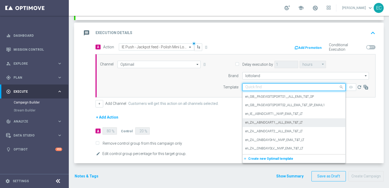
click at [283, 123] on label "en_ZA__ABNDCART1__ALL_EMA_T&T_LT" at bounding box center [273, 123] width 57 height 4
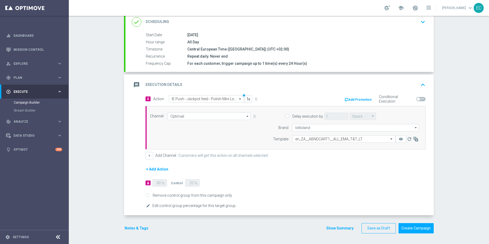
scroll to position [89, 0]
click at [38, 75] on div "gps_fixed Plan" at bounding box center [31, 77] width 51 height 5
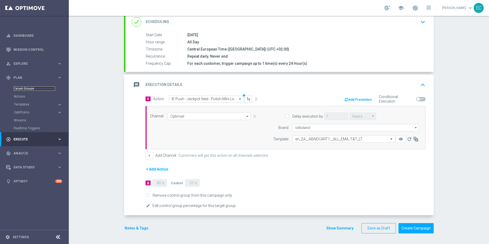
click at [31, 87] on link "Target Groups" at bounding box center [34, 89] width 41 height 4
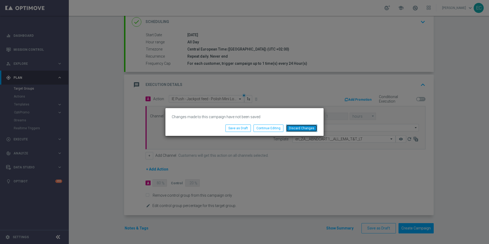
click at [291, 129] on button "Discard Changes" at bounding box center [301, 128] width 31 height 7
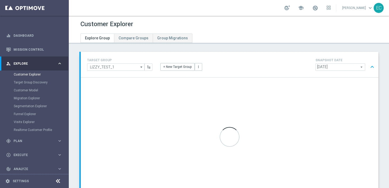
scroll to position [42, 0]
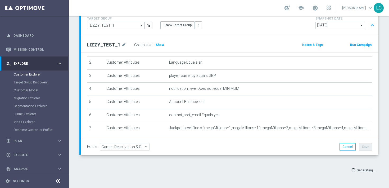
scroll to position [92, 0]
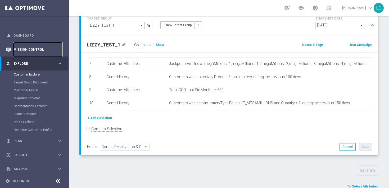
click at [36, 52] on link "Mission Control" at bounding box center [37, 50] width 49 height 14
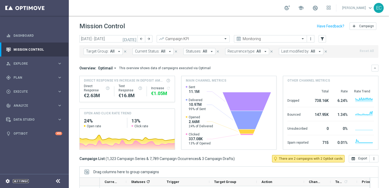
click at [25, 183] on link "Settings" at bounding box center [21, 181] width 16 height 3
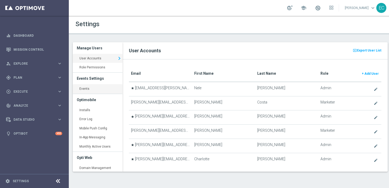
click at [102, 88] on link "Events keyboard_arrow_right" at bounding box center [98, 89] width 50 height 10
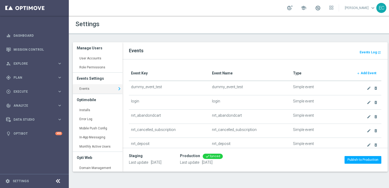
click at [369, 73] on b "Add Event" at bounding box center [369, 73] width 16 height 4
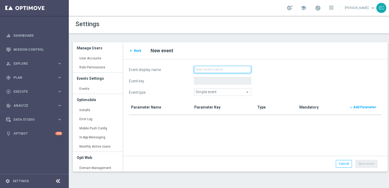
click at [220, 69] on input "Event display name" at bounding box center [222, 69] width 57 height 7
click at [345, 166] on link "Cancel" at bounding box center [344, 163] width 16 height 7
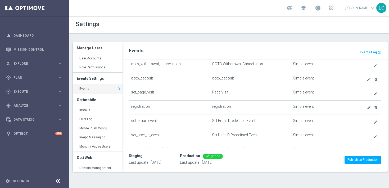
scroll to position [342, 0]
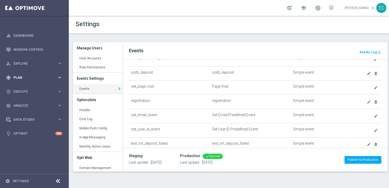
click at [40, 76] on div "gps_fixed Plan" at bounding box center [31, 77] width 51 height 5
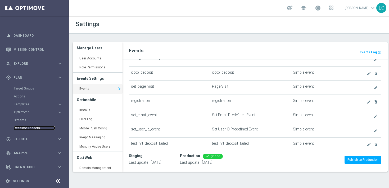
click at [31, 129] on link "Realtime Triggers" at bounding box center [34, 128] width 41 height 4
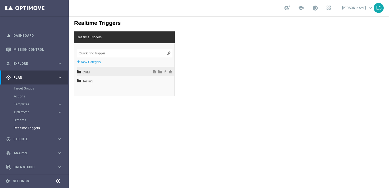
click at [90, 73] on span "CRM" at bounding box center [112, 72] width 58 height 9
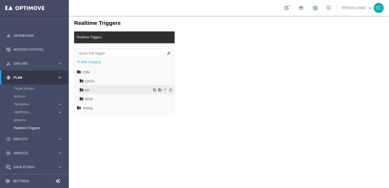
click at [91, 88] on span "EN" at bounding box center [113, 90] width 57 height 9
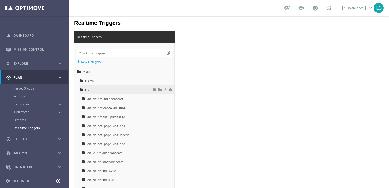
click at [90, 88] on span "EN" at bounding box center [113, 90] width 57 height 9
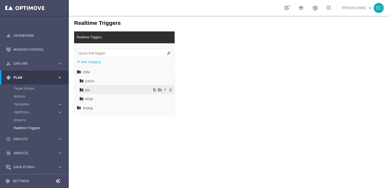
click at [102, 89] on span "EN" at bounding box center [113, 90] width 57 height 9
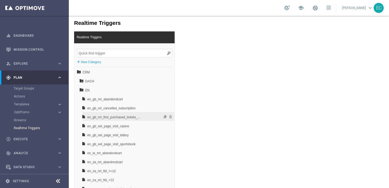
scroll to position [17, 0]
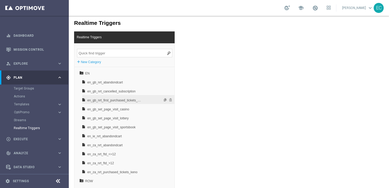
click at [147, 101] on div "en_gb_nrt_first_purchased_tickets_millionaire" at bounding box center [128, 99] width 92 height 9
click at [136, 100] on span "en_gb_nrt_first_purchased_tickets_millionaire" at bounding box center [114, 100] width 55 height 9
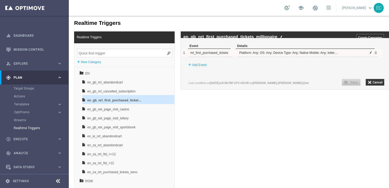
click at [370, 54] on span at bounding box center [370, 52] width 3 height 3
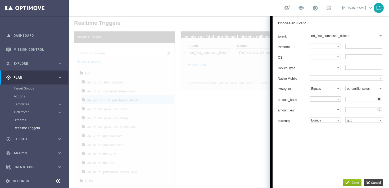
click at [372, 181] on input "button" at bounding box center [373, 183] width 19 height 7
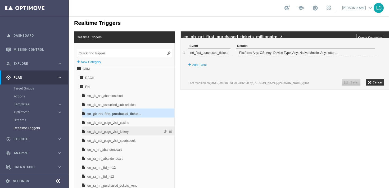
scroll to position [0, 0]
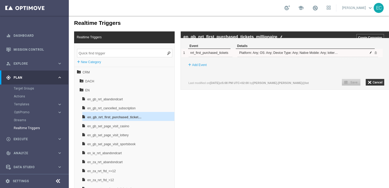
click at [371, 54] on span at bounding box center [370, 52] width 3 height 3
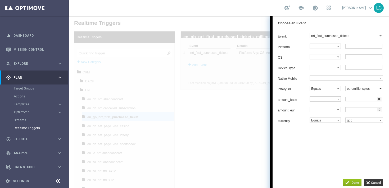
click at [369, 91] on label "euromillionsplus" at bounding box center [363, 88] width 34 height 5
click at [371, 183] on input "button" at bounding box center [373, 183] width 19 height 7
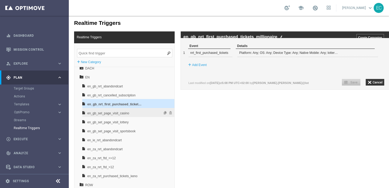
scroll to position [17, 0]
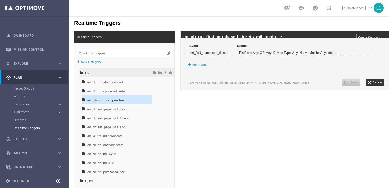
click at [83, 74] on icon at bounding box center [82, 73] width 4 height 4
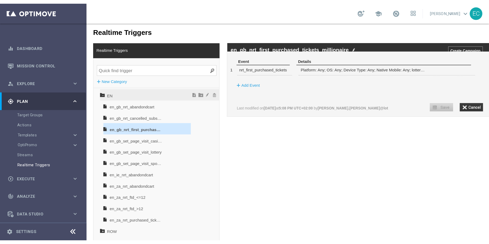
scroll to position [0, 0]
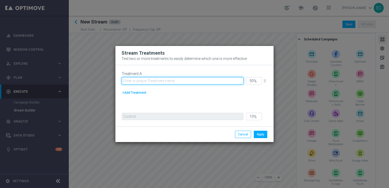
click at [222, 80] on input "text" at bounding box center [183, 80] width 122 height 7
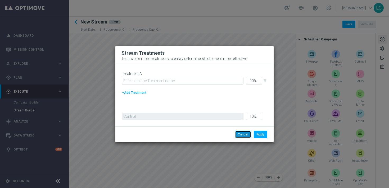
click at [241, 135] on button "Cancel" at bounding box center [243, 134] width 16 height 7
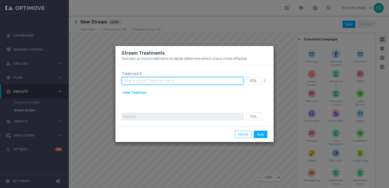
click at [179, 82] on input "text" at bounding box center [183, 80] width 122 height 7
type input "Stream 1"
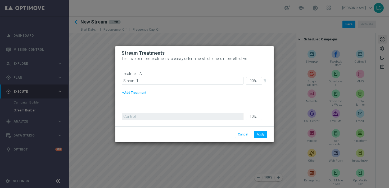
click at [256, 106] on div "Treatment A Stream 1 90 % delete_forever +Add Treatment" at bounding box center [195, 90] width 146 height 36
click at [260, 136] on button "Apply" at bounding box center [260, 134] width 13 height 7
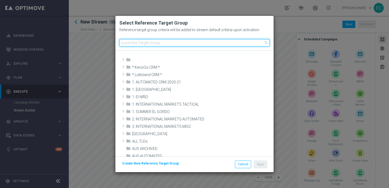
click at [177, 44] on input at bounding box center [194, 42] width 150 height 7
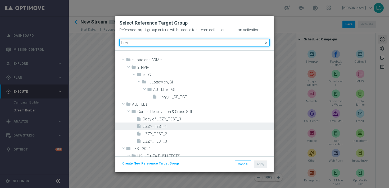
type input "lizzy"
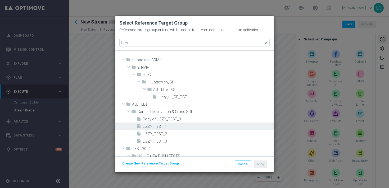
click at [164, 128] on span "LIZZY_TEST_1" at bounding box center [208, 127] width 130 height 4
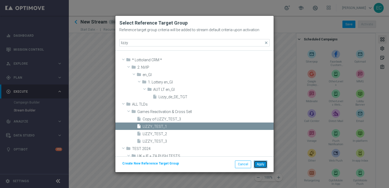
click at [261, 164] on button "Apply" at bounding box center [260, 164] width 13 height 7
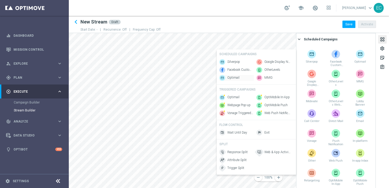
click at [244, 79] on div "Optimail" at bounding box center [236, 78] width 34 height 6
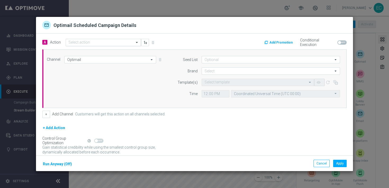
click at [115, 44] on input "text" at bounding box center [98, 42] width 59 height 4
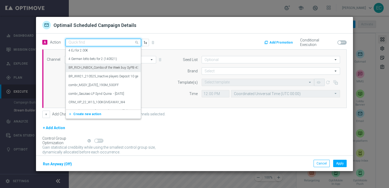
click at [167, 69] on div "Channel Optimail Optimail arrow_drop_down Show Selected 1 of 26 Silverpop" at bounding box center [193, 79] width 301 height 46
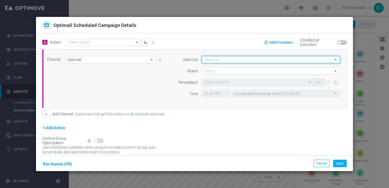
click at [225, 60] on input at bounding box center [271, 59] width 138 height 7
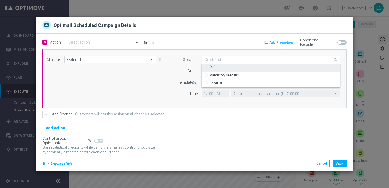
click at [229, 69] on div "(All)" at bounding box center [271, 67] width 138 height 7
click at [229, 69] on div "(All)" at bounding box center [271, 68] width 138 height 8
click at [165, 80] on div "Channel Optimail Optimail arrow_drop_down Show Selected 1 of 26 Silverpop" at bounding box center [193, 79] width 301 height 46
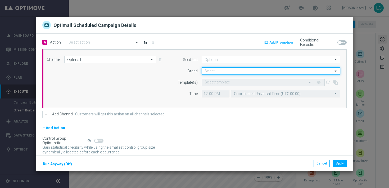
click at [221, 71] on input at bounding box center [271, 70] width 138 height 7
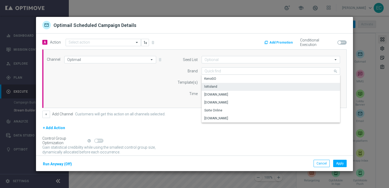
click at [219, 86] on div "lottoland" at bounding box center [271, 86] width 138 height 7
type input "lottoland"
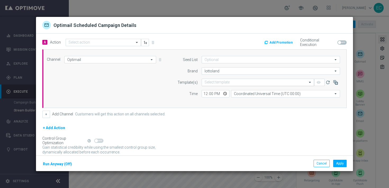
click at [223, 84] on input "text" at bounding box center [253, 82] width 96 height 4
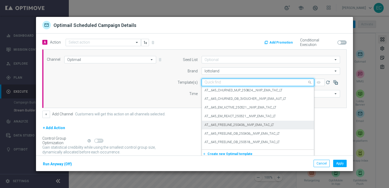
scroll to position [1275, 0]
click at [251, 125] on label "AT__645_FREELINE_250406__NVIP_EMA_TAC_LT" at bounding box center [239, 125] width 69 height 4
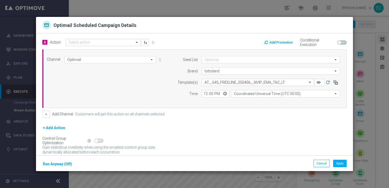
click at [268, 125] on div "+ Add Action" at bounding box center [194, 131] width 304 height 13
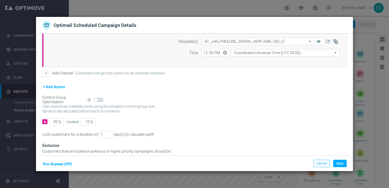
scroll to position [0, 0]
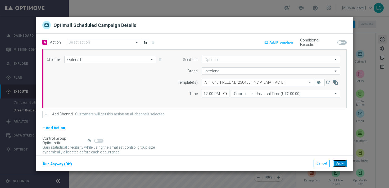
click at [338, 164] on button "Apply" at bounding box center [339, 163] width 13 height 7
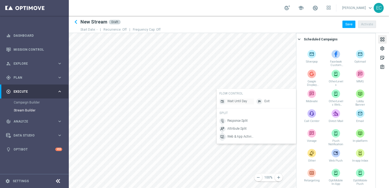
click at [241, 103] on span "Wait Until Day" at bounding box center [237, 102] width 20 height 4
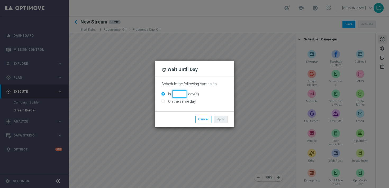
click at [177, 91] on input "In day(s)" at bounding box center [179, 94] width 15 height 7
type input "1"
click at [221, 119] on button "Apply" at bounding box center [220, 119] width 13 height 7
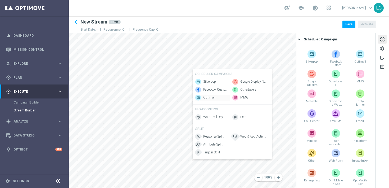
click at [210, 97] on span "Optimail" at bounding box center [209, 98] width 12 height 4
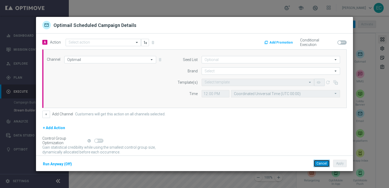
click at [327, 166] on button "Cancel" at bounding box center [322, 163] width 16 height 7
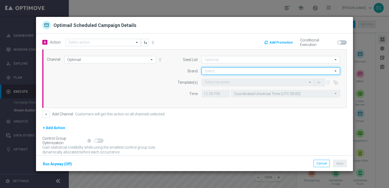
click at [229, 70] on input at bounding box center [271, 70] width 138 height 7
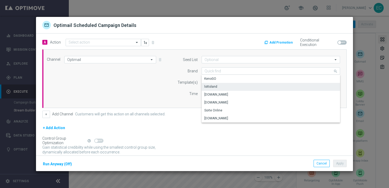
click at [230, 88] on div "lottoland" at bounding box center [271, 86] width 138 height 7
type input "lottoland"
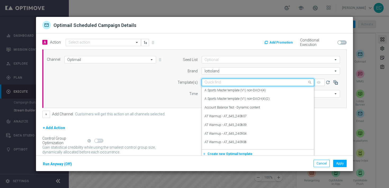
click at [237, 85] on div "Quick find" at bounding box center [258, 82] width 112 height 7
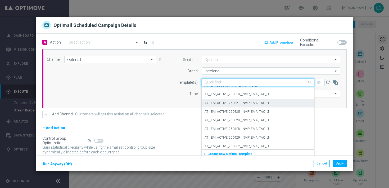
scroll to position [2319, 0]
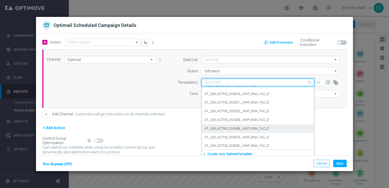
click at [255, 132] on div "AT__EM_ACTIVE_250408__NVIP_EMA_TAC_LT" at bounding box center [258, 129] width 107 height 9
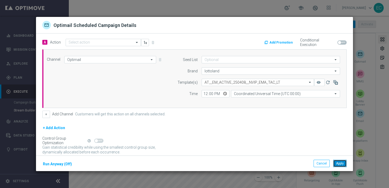
click at [340, 164] on button "Apply" at bounding box center [339, 163] width 13 height 7
click at [107, 43] on input "text" at bounding box center [98, 42] width 59 height 4
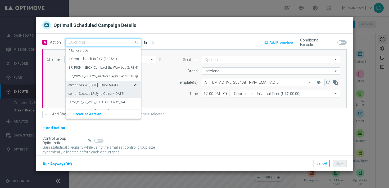
click at [98, 96] on label "combr_SaoJoao LP Synd Quina - 19June 2021" at bounding box center [97, 94] width 56 height 4
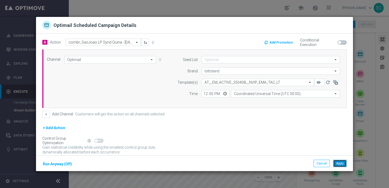
click at [338, 167] on button "Apply" at bounding box center [339, 163] width 13 height 7
click at [125, 44] on input "text" at bounding box center [98, 42] width 59 height 4
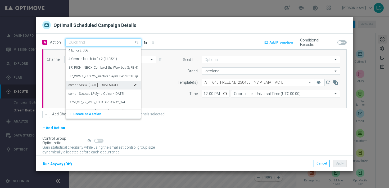
click at [115, 84] on label "combr_MSSY_Carnival_190M_50OFF" at bounding box center [94, 85] width 50 height 4
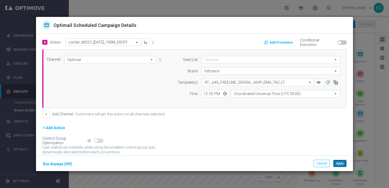
click at [337, 163] on button "Apply" at bounding box center [339, 163] width 13 height 7
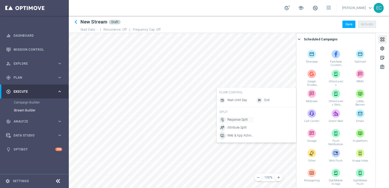
click at [242, 122] on span "Response Split" at bounding box center [237, 120] width 20 height 4
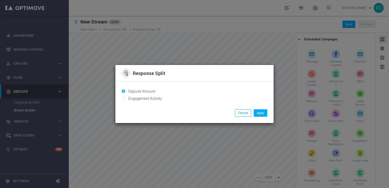
click at [155, 98] on label "Engagement Activity" at bounding box center [144, 98] width 35 height 5
click at [125, 98] on input "Engagement Activity" at bounding box center [123, 98] width 3 height 3
radio input "true"
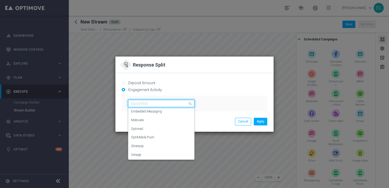
click at [158, 103] on input "text" at bounding box center [156, 104] width 50 height 4
click at [152, 127] on div "Optimail" at bounding box center [161, 129] width 61 height 9
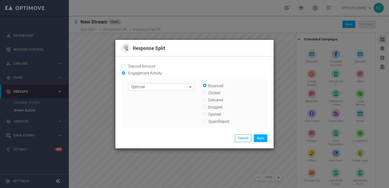
click at [215, 93] on label "Clicked" at bounding box center [234, 93] width 53 height 5
click at [206, 93] on input "Clicked" at bounding box center [204, 93] width 3 height 3
radio input "true"
click at [257, 139] on button "Apply" at bounding box center [260, 138] width 13 height 7
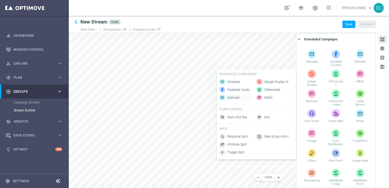
click at [238, 98] on span "Optimail" at bounding box center [233, 98] width 12 height 4
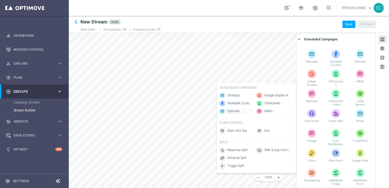
click at [245, 113] on div "Optimail" at bounding box center [236, 112] width 34 height 6
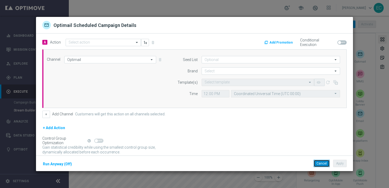
click at [321, 165] on button "Cancel" at bounding box center [322, 163] width 16 height 7
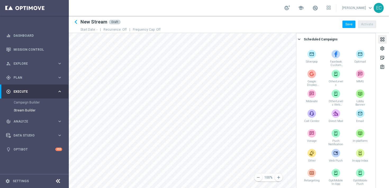
click at [296, 120] on div "remove 100% add settings sticky_note_2 assignment Scheduled Campaigns keyboard_…" at bounding box center [229, 110] width 320 height 155
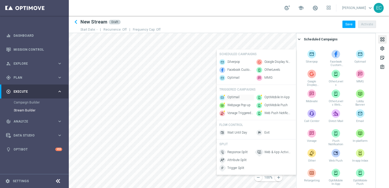
click at [242, 100] on div "Optimail" at bounding box center [236, 98] width 34 height 6
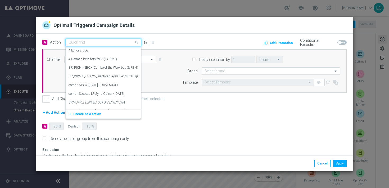
click at [112, 46] on div "Quick find" at bounding box center [103, 42] width 75 height 7
drag, startPoint x: 325, startPoint y: 161, endPoint x: 316, endPoint y: 141, distance: 22.3
click at [323, 159] on div "Apply Cancel" at bounding box center [194, 164] width 317 height 16
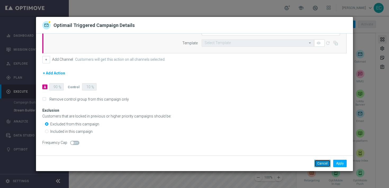
scroll to position [0, 0]
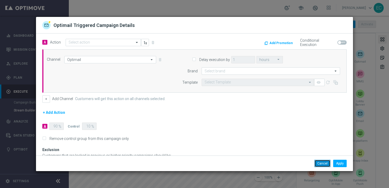
click at [322, 165] on button "Cancel" at bounding box center [322, 163] width 16 height 7
click at [326, 164] on button "Cancel" at bounding box center [322, 163] width 16 height 7
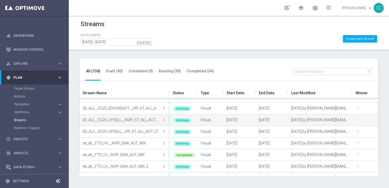
scroll to position [392, 0]
click at [164, 121] on icon "more_vert" at bounding box center [164, 120] width 4 height 4
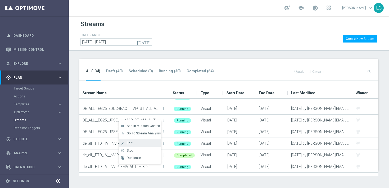
click at [148, 143] on div "Edit" at bounding box center [143, 144] width 32 height 4
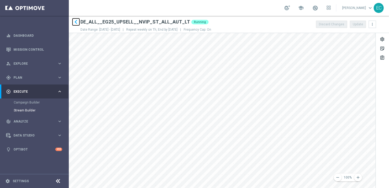
click at [75, 23] on icon "keyboard_arrow_left" at bounding box center [76, 22] width 8 height 8
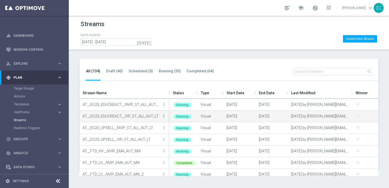
click at [164, 116] on icon "more_vert" at bounding box center [164, 116] width 4 height 4
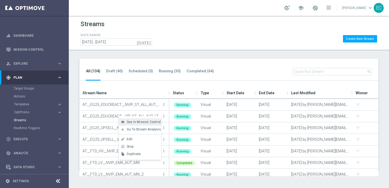
click at [154, 121] on span "See in Mission Control" at bounding box center [144, 122] width 34 height 4
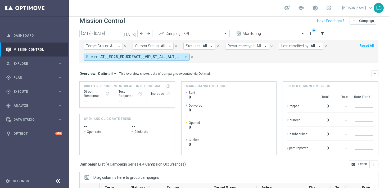
scroll to position [5, 0]
